Goal: Navigation & Orientation: Understand site structure

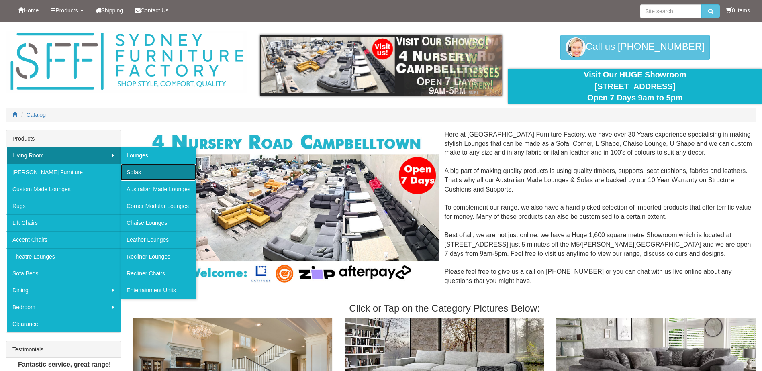
click at [144, 170] on link "Sofas" at bounding box center [159, 172] width 76 height 17
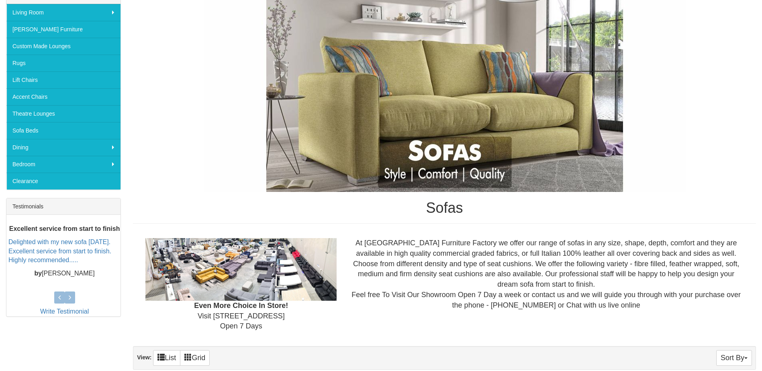
scroll to position [7, 0]
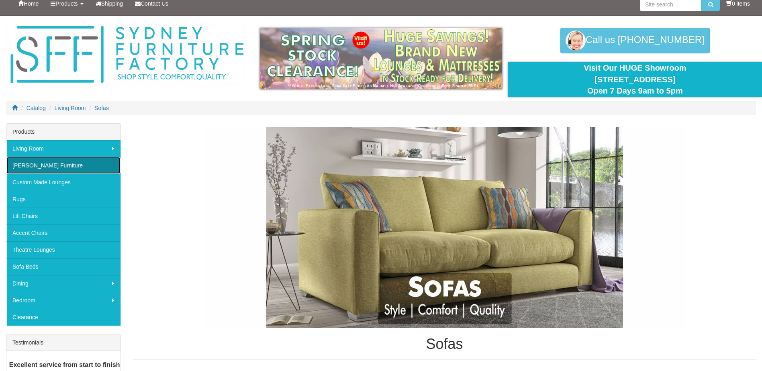
click at [30, 167] on link "[PERSON_NAME] Furniture" at bounding box center [63, 165] width 114 height 17
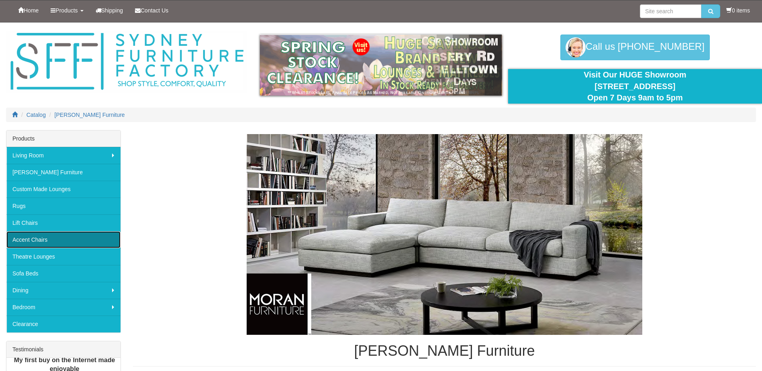
click at [38, 240] on link "Accent Chairs" at bounding box center [63, 239] width 114 height 17
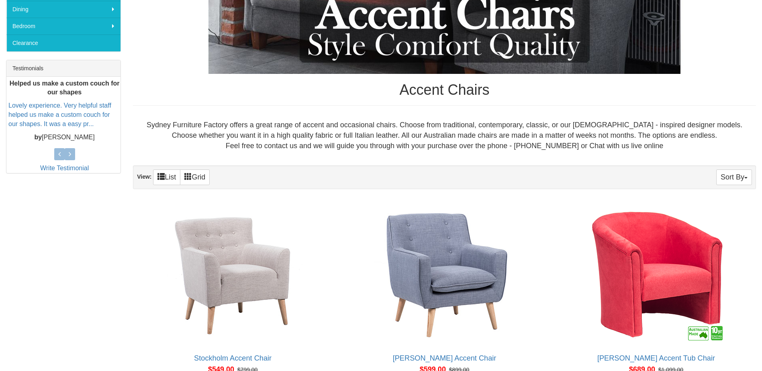
scroll to position [40, 0]
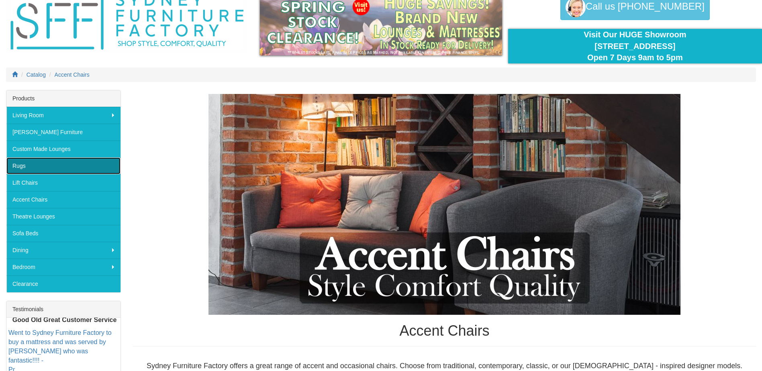
click at [31, 168] on link "Rugs" at bounding box center [63, 166] width 114 height 17
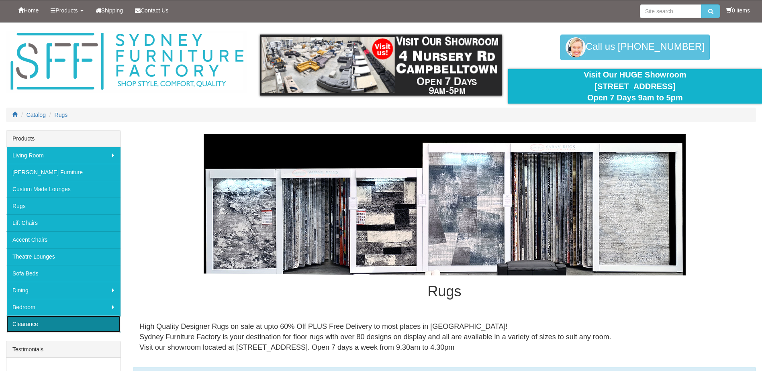
click at [45, 321] on link "Clearance" at bounding box center [63, 324] width 114 height 17
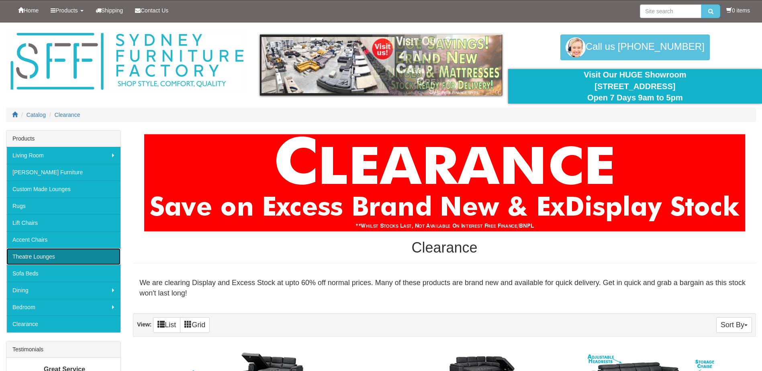
click at [26, 252] on link "Theatre Lounges" at bounding box center [63, 256] width 114 height 17
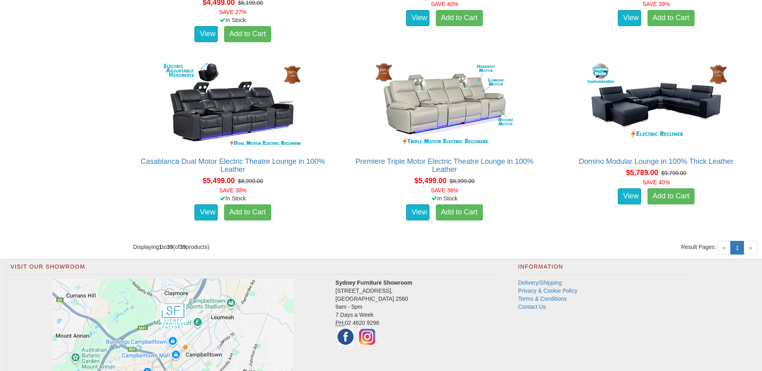
scroll to position [2694, 0]
